Goal: Find specific page/section: Find specific page/section

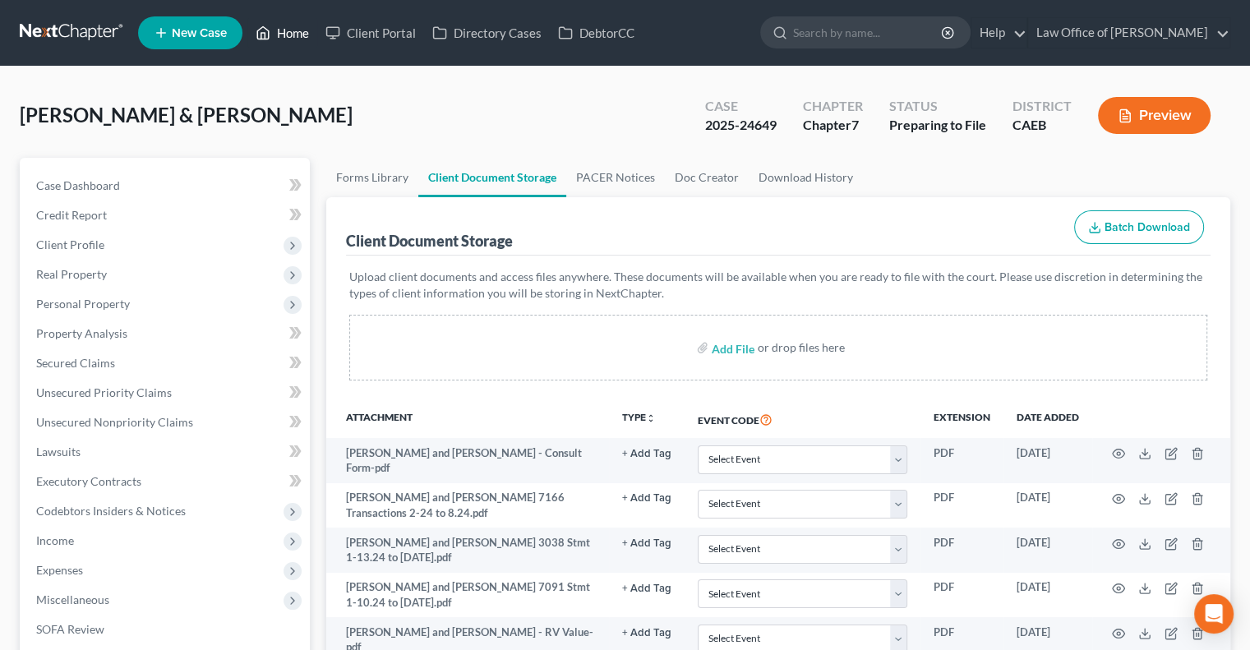
click at [282, 30] on link "Home" at bounding box center [282, 33] width 70 height 30
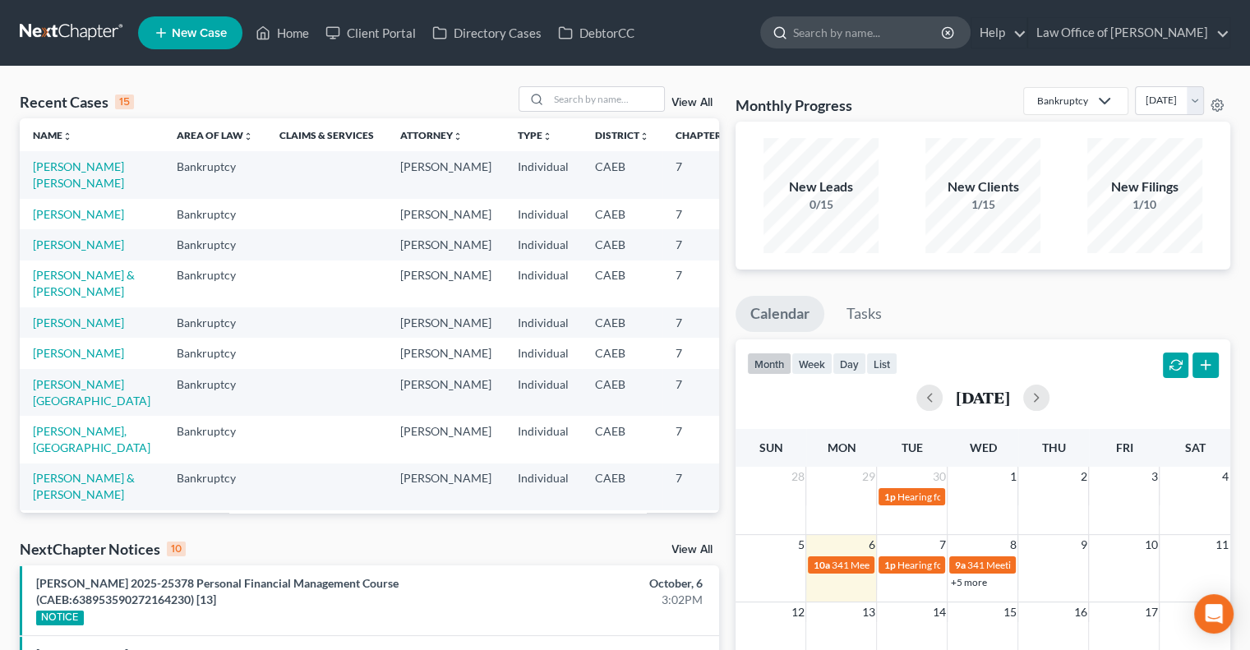
click at [871, 36] on input "search" at bounding box center [868, 32] width 150 height 30
type input "[PERSON_NAME]"
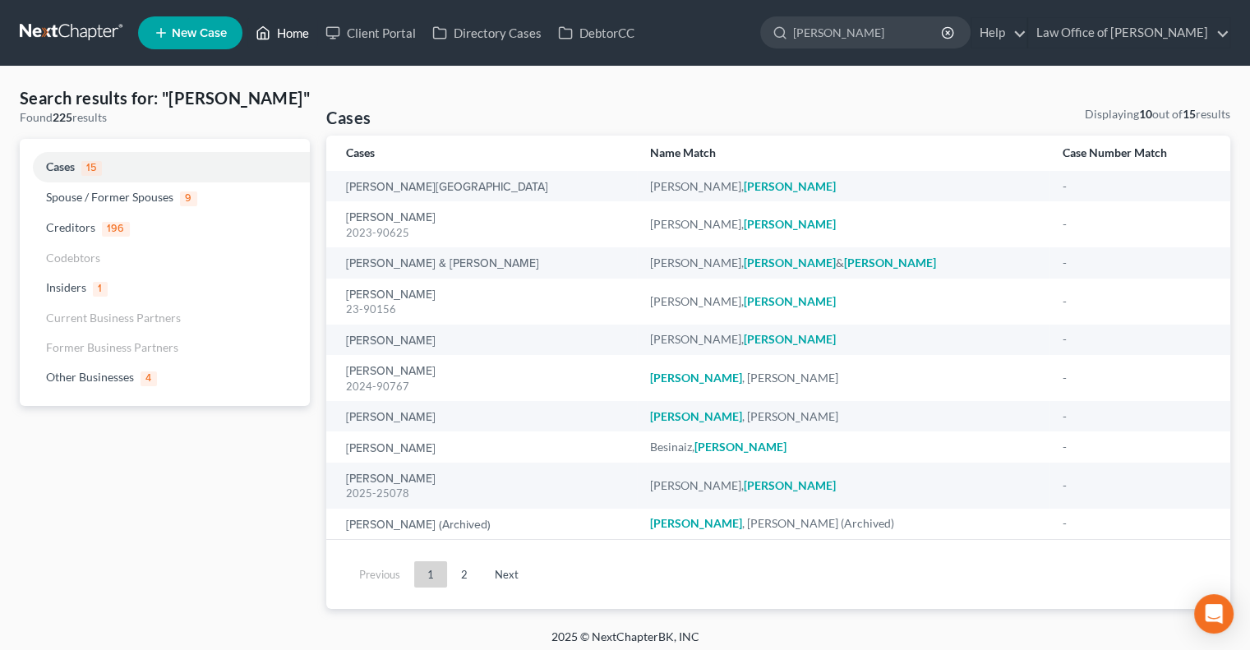
click at [280, 23] on link "Home" at bounding box center [282, 33] width 70 height 30
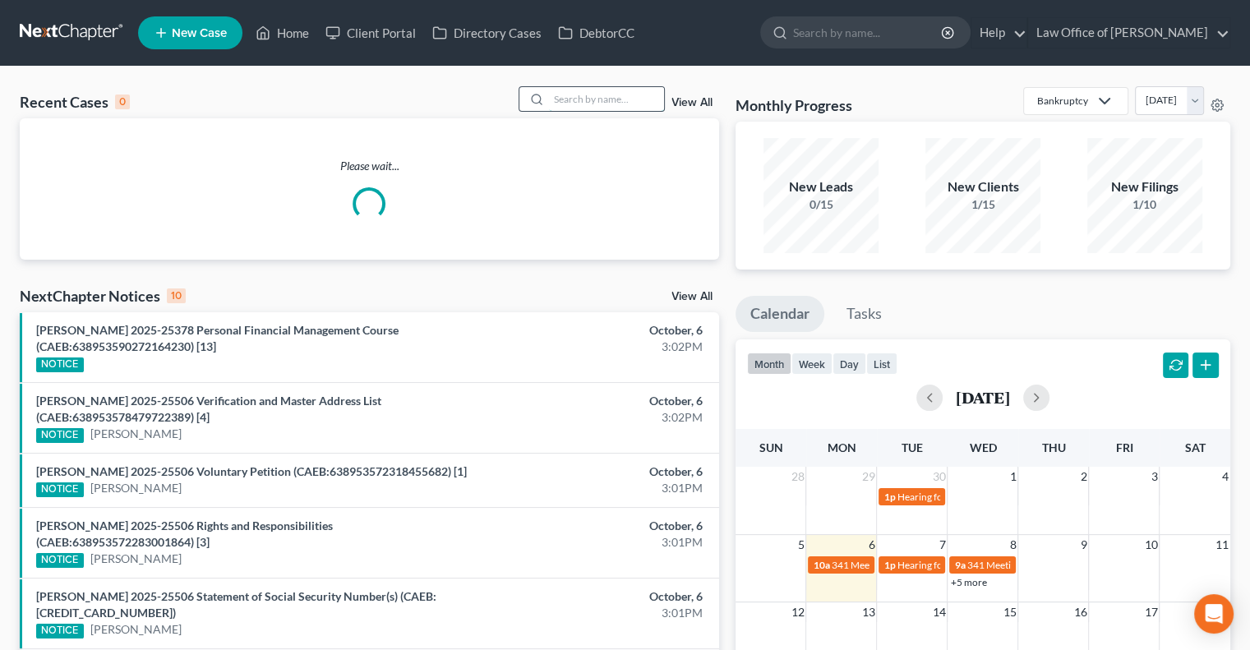
click at [553, 100] on input "search" at bounding box center [606, 99] width 115 height 24
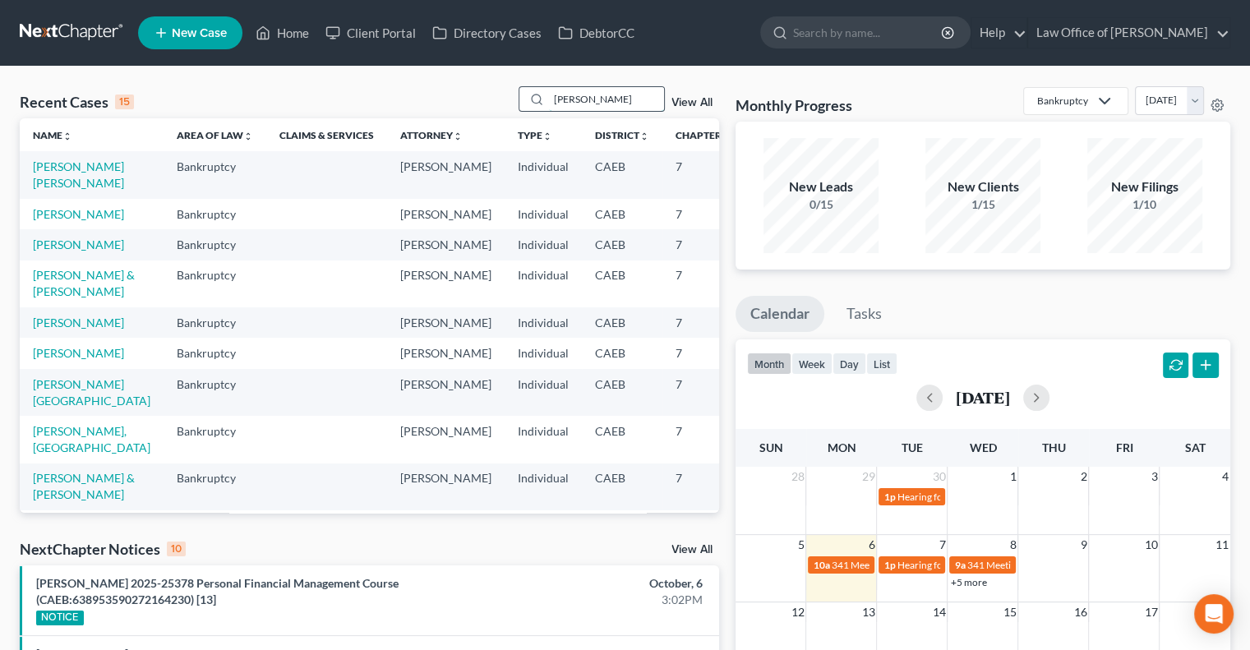
type input "[PERSON_NAME]"
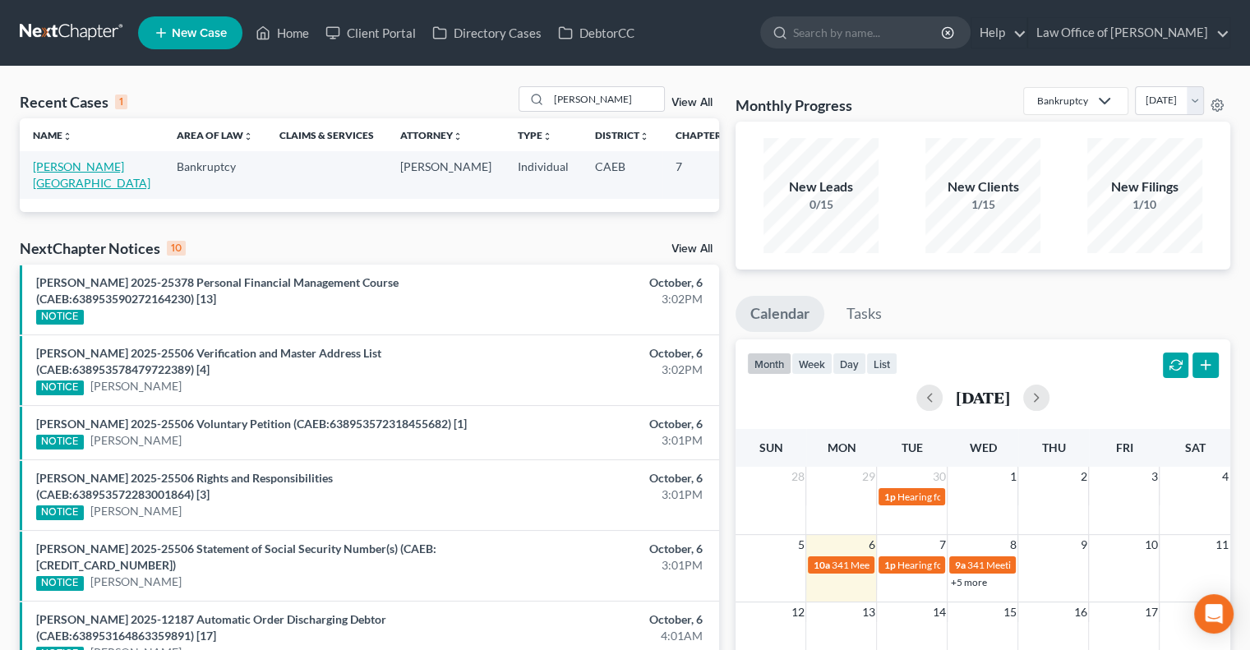
click at [57, 160] on link "[PERSON_NAME][GEOGRAPHIC_DATA]" at bounding box center [92, 174] width 118 height 30
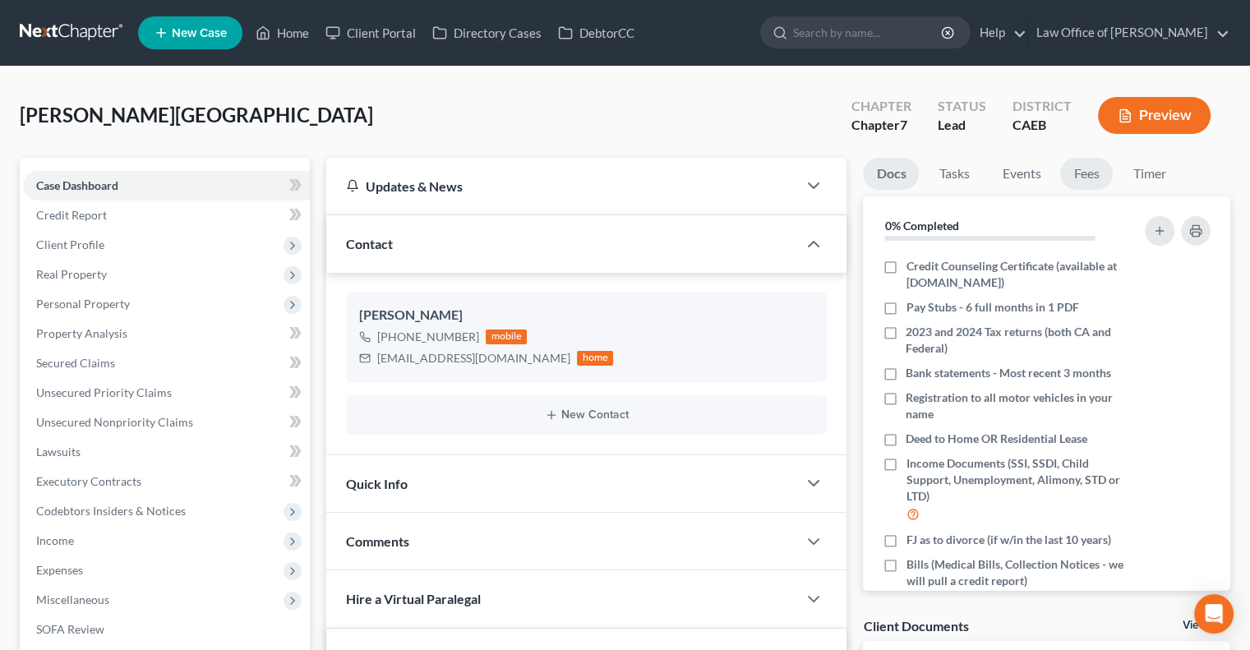
click at [1087, 173] on link "Fees" at bounding box center [1087, 174] width 53 height 32
